Goal: Task Accomplishment & Management: Manage account settings

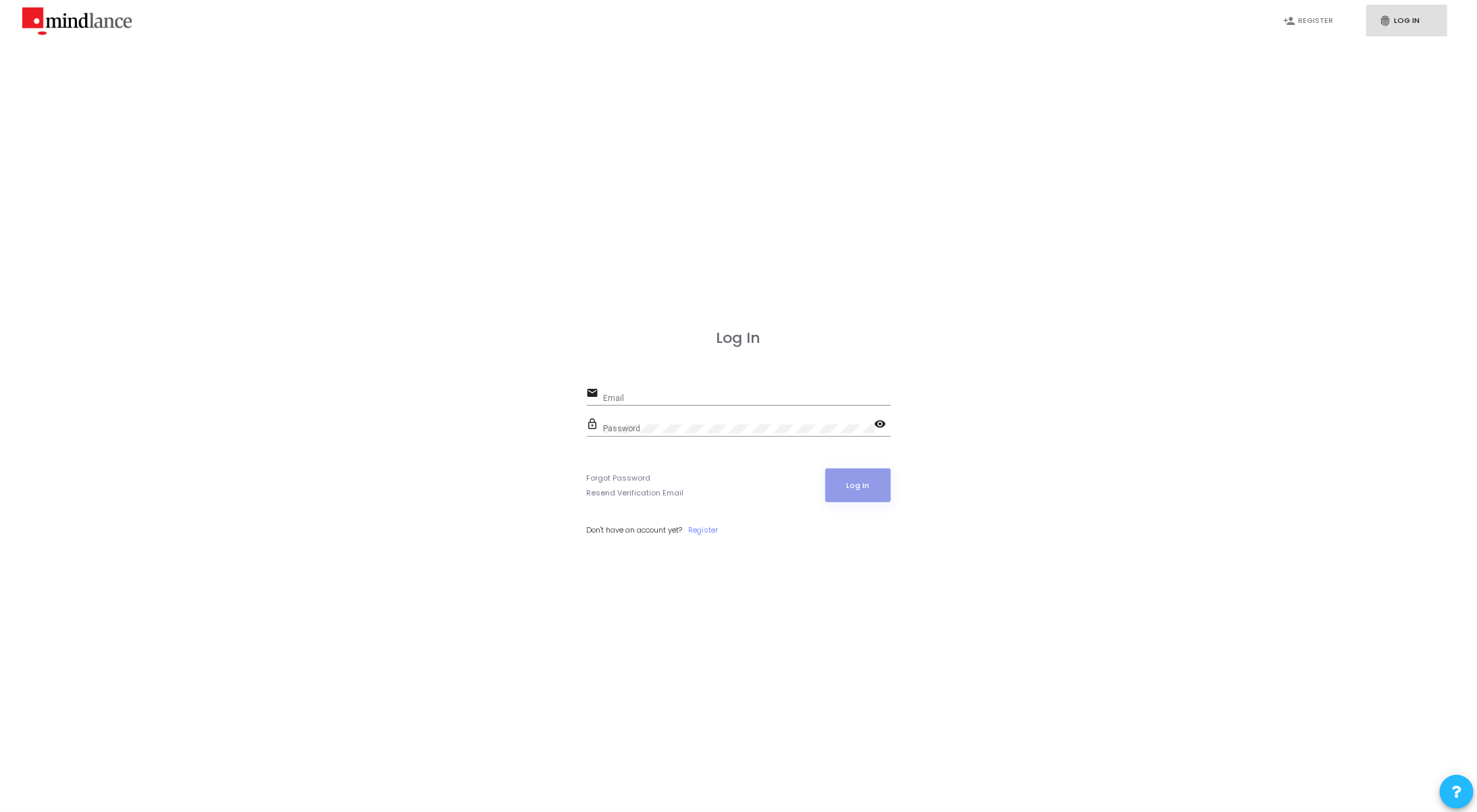
click at [646, 388] on div "Email" at bounding box center [746, 395] width 288 height 21
click at [632, 403] on div "Email" at bounding box center [746, 395] width 288 height 21
click at [648, 396] on input "Email" at bounding box center [746, 398] width 288 height 9
type input "m"
type input "[EMAIL_ADDRESS][DOMAIN_NAME]"
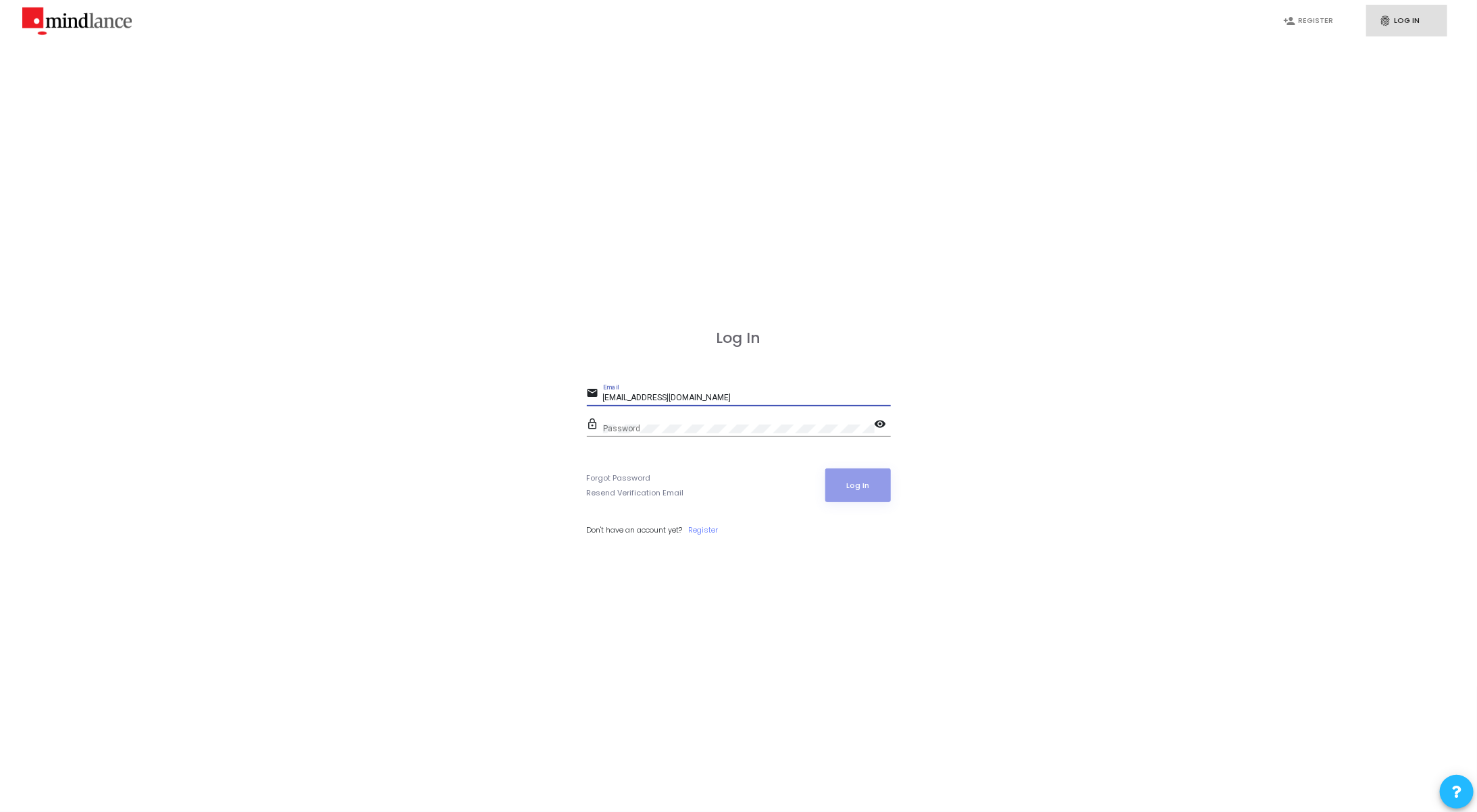
click at [643, 423] on div "Password" at bounding box center [738, 426] width 272 height 21
click at [825, 469] on button "Log In" at bounding box center [858, 485] width 65 height 34
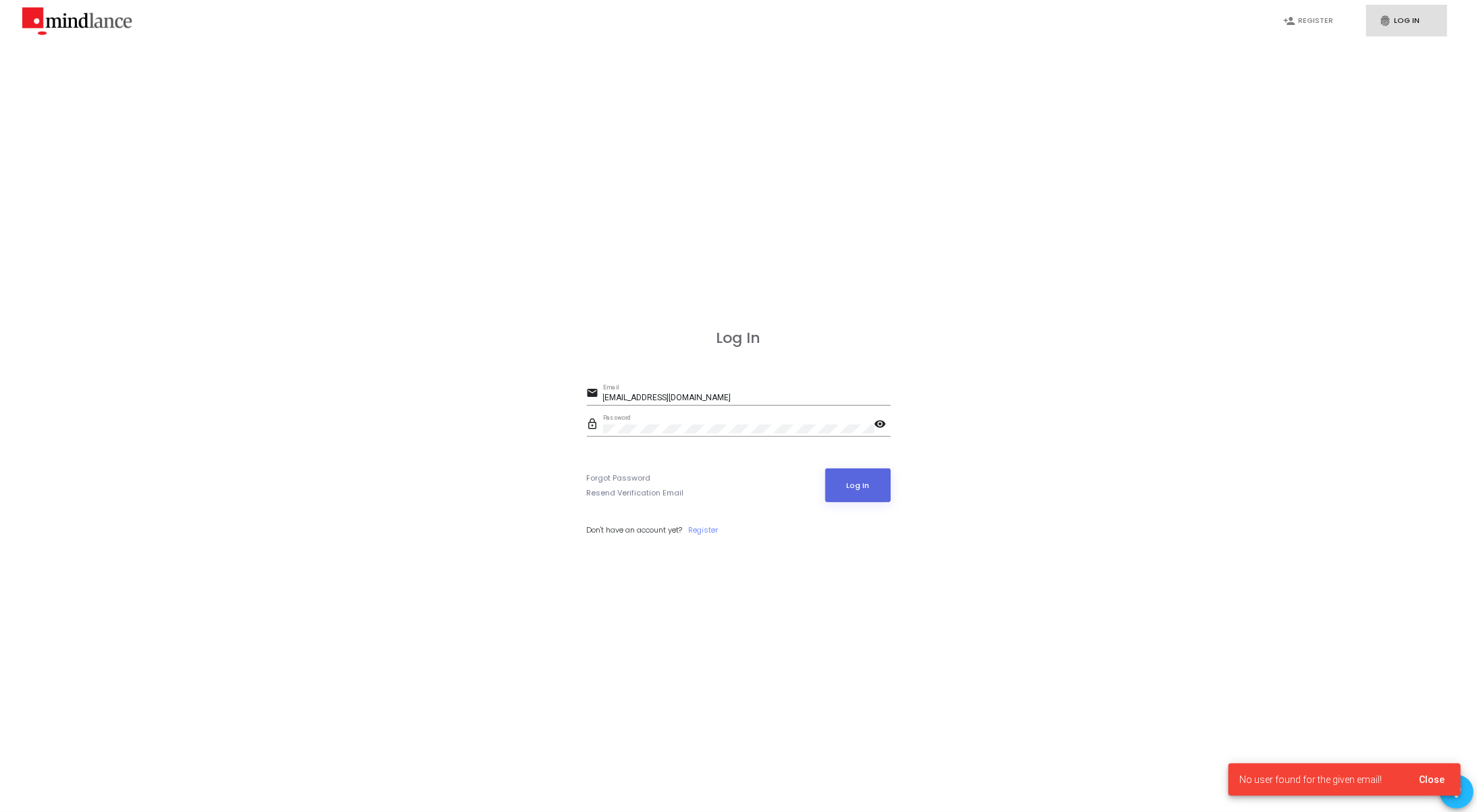
click at [716, 392] on div "[EMAIL_ADDRESS][DOMAIN_NAME] Email" at bounding box center [746, 395] width 288 height 21
click at [693, 140] on div "Log In email [EMAIL_ADDRESS][DOMAIN_NAME] Email lock_outline Password visibilit…" at bounding box center [738, 446] width 1447 height 812
